Goal: Navigation & Orientation: Find specific page/section

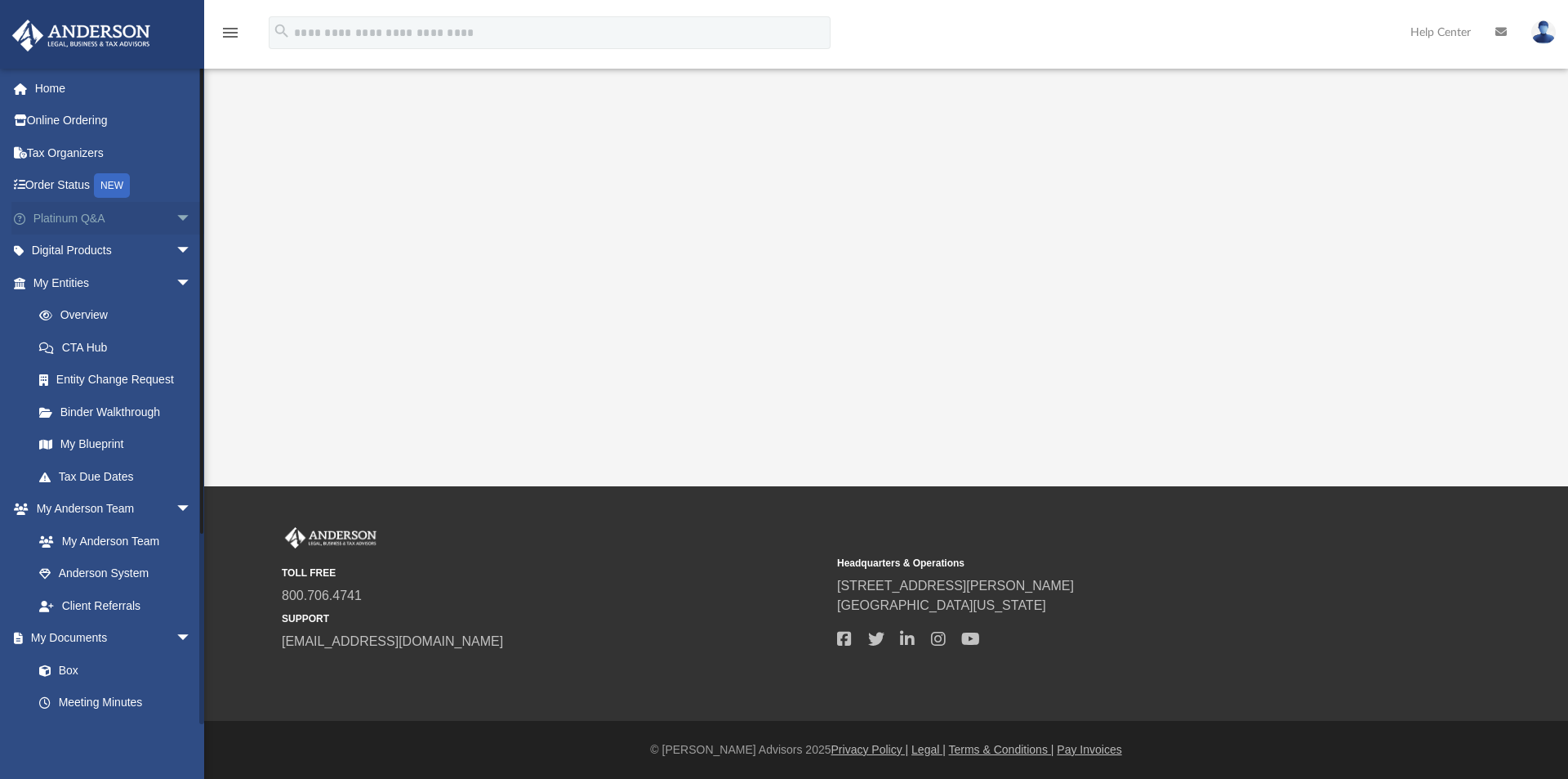
click at [175, 218] on span "arrow_drop_down" at bounding box center [191, 218] width 33 height 34
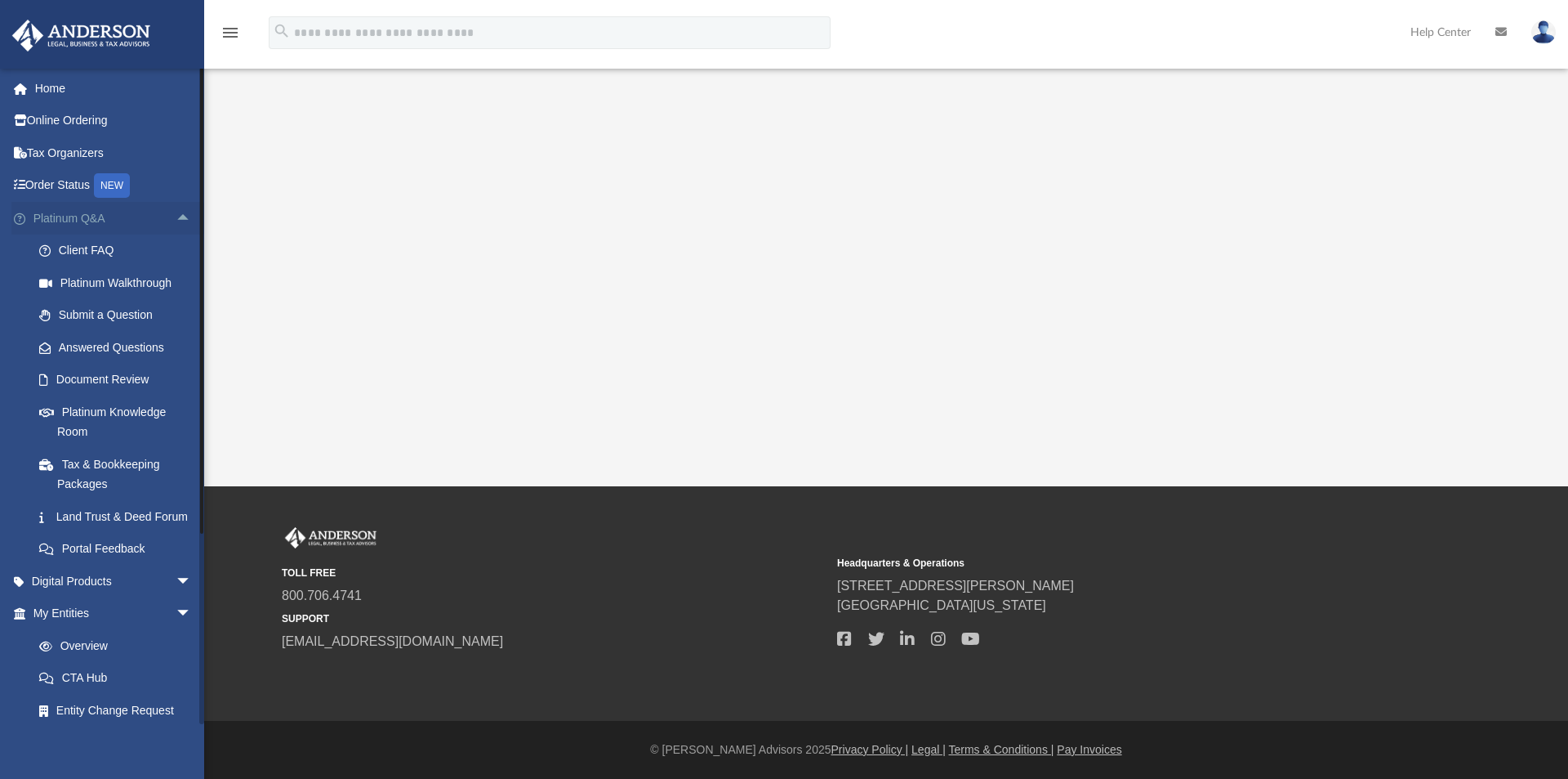
click at [175, 219] on span "arrow_drop_up" at bounding box center [191, 218] width 33 height 34
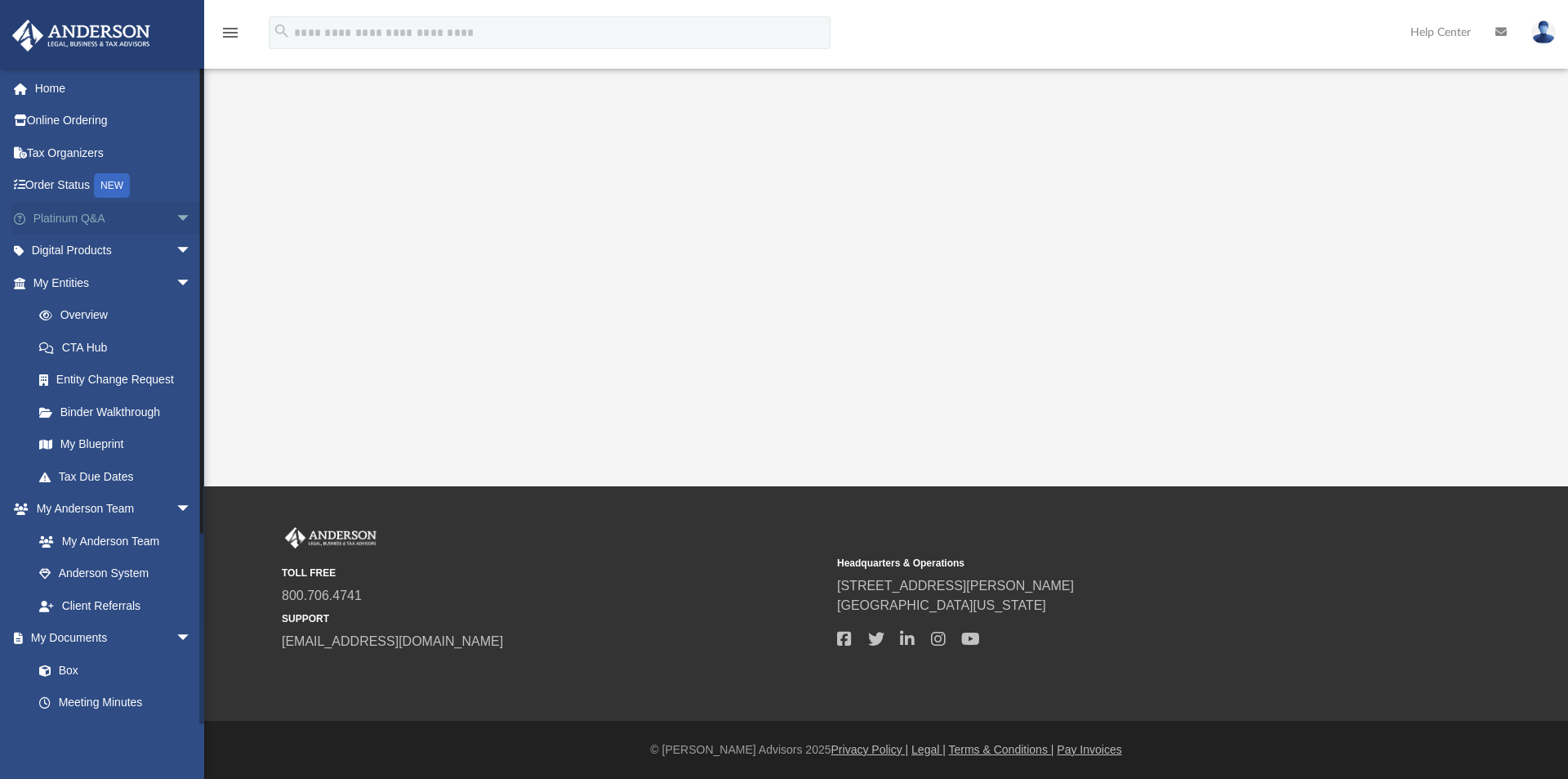
click at [176, 214] on span "arrow_drop_down" at bounding box center [191, 218] width 33 height 34
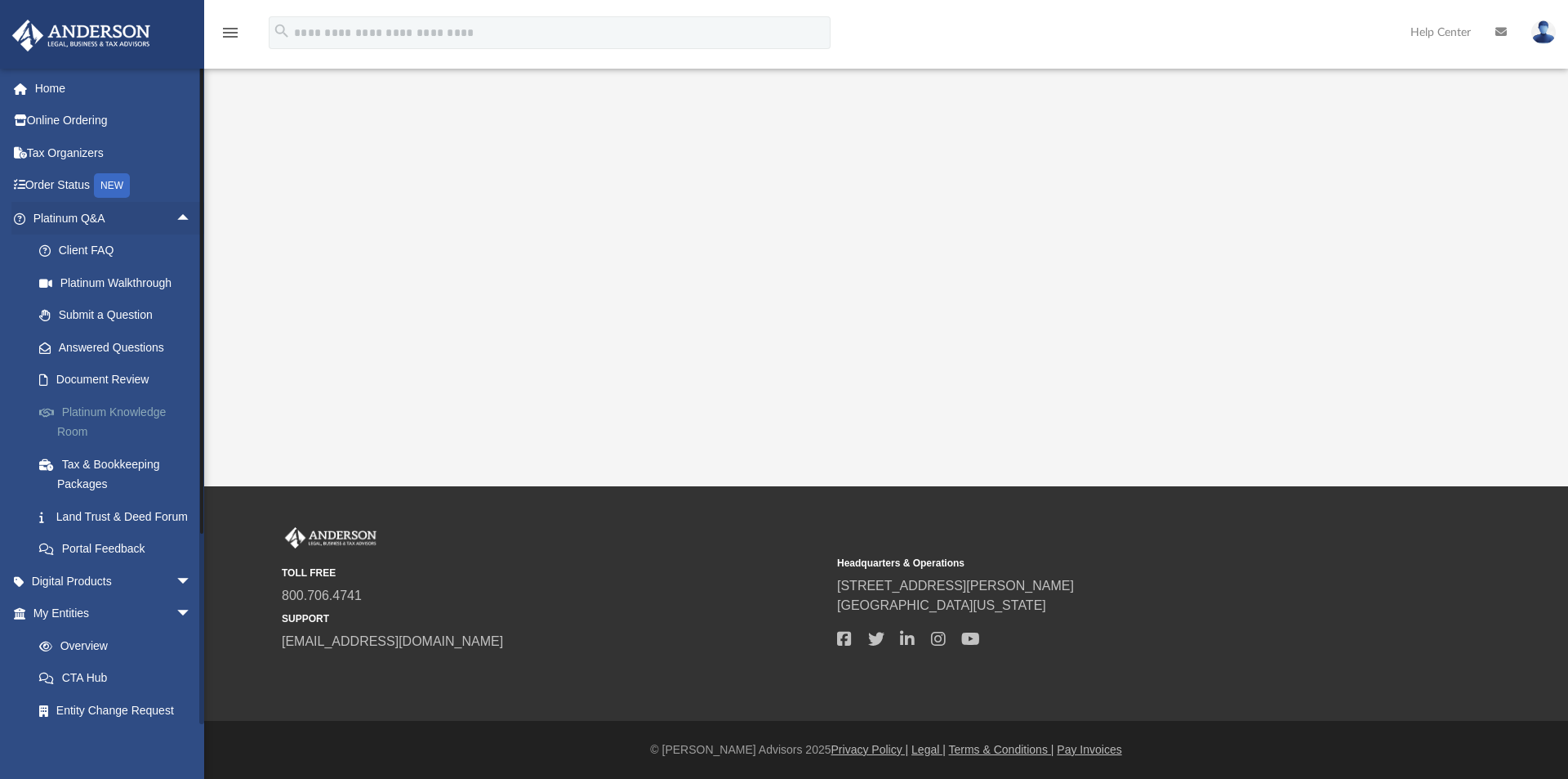
click at [147, 412] on link "Platinum Knowledge Room" at bounding box center [119, 422] width 194 height 52
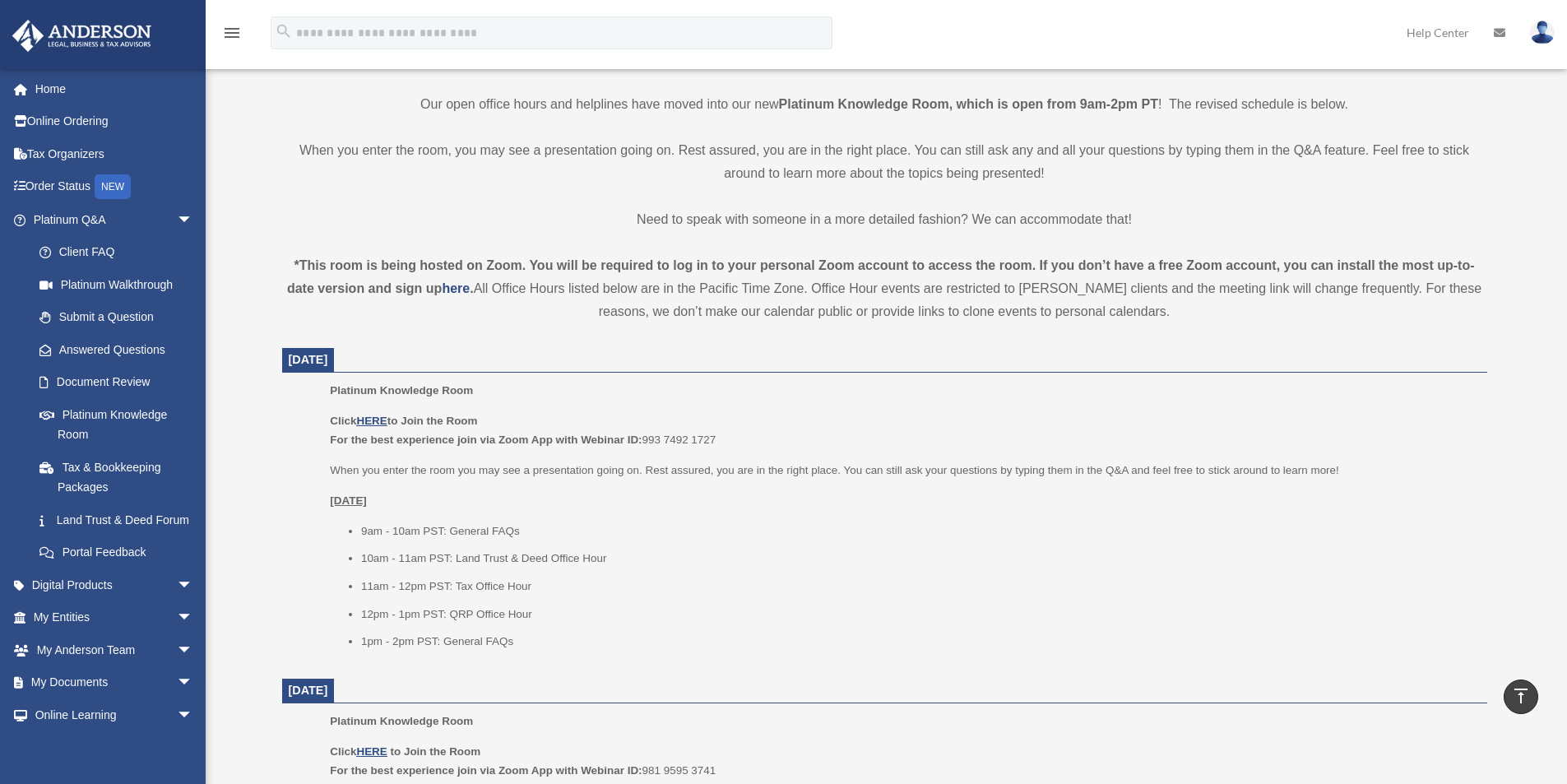
scroll to position [411, 0]
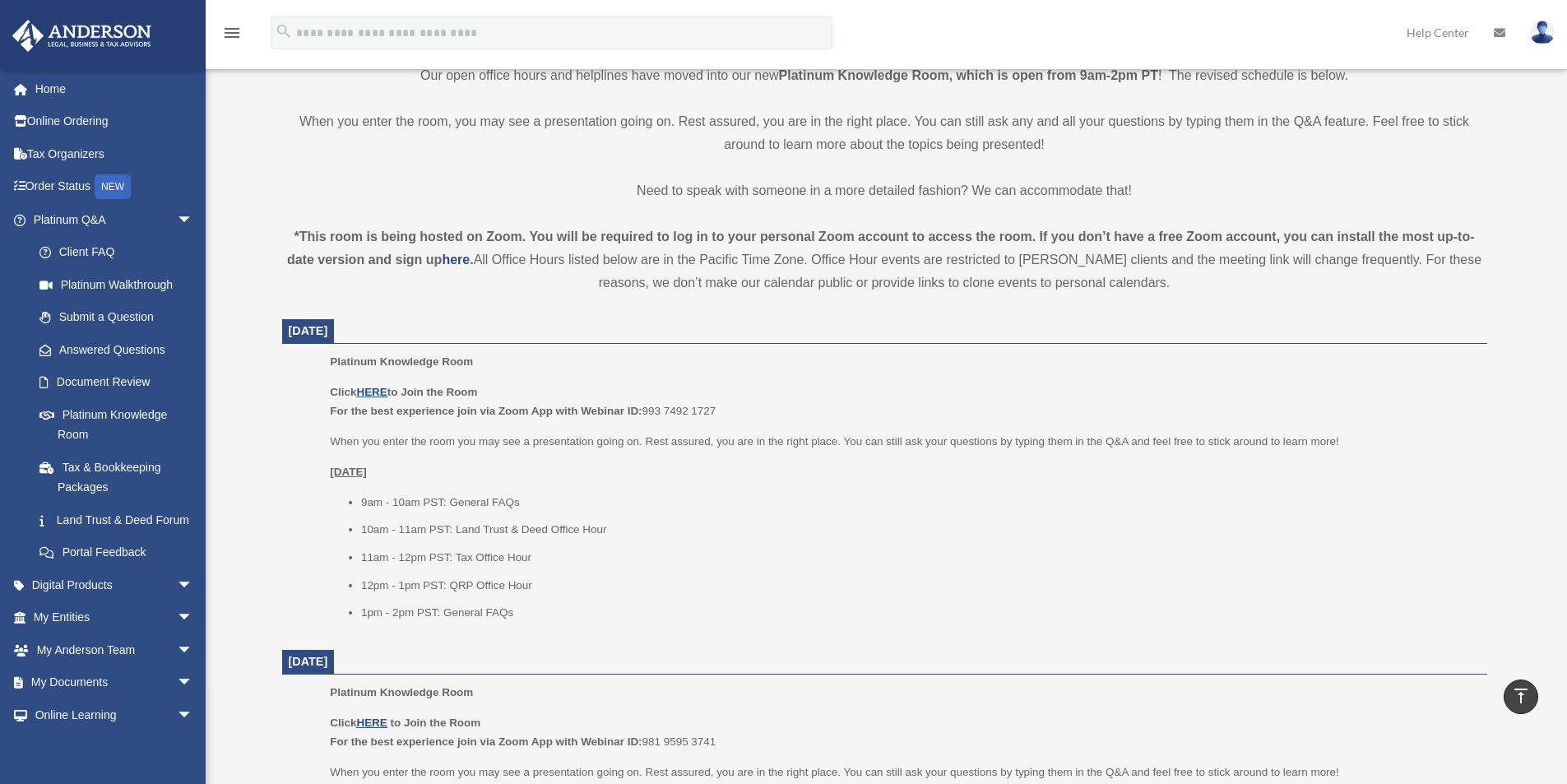
click at [375, 392] on u "HERE" at bounding box center [371, 392] width 30 height 12
